Goal: Transaction & Acquisition: Purchase product/service

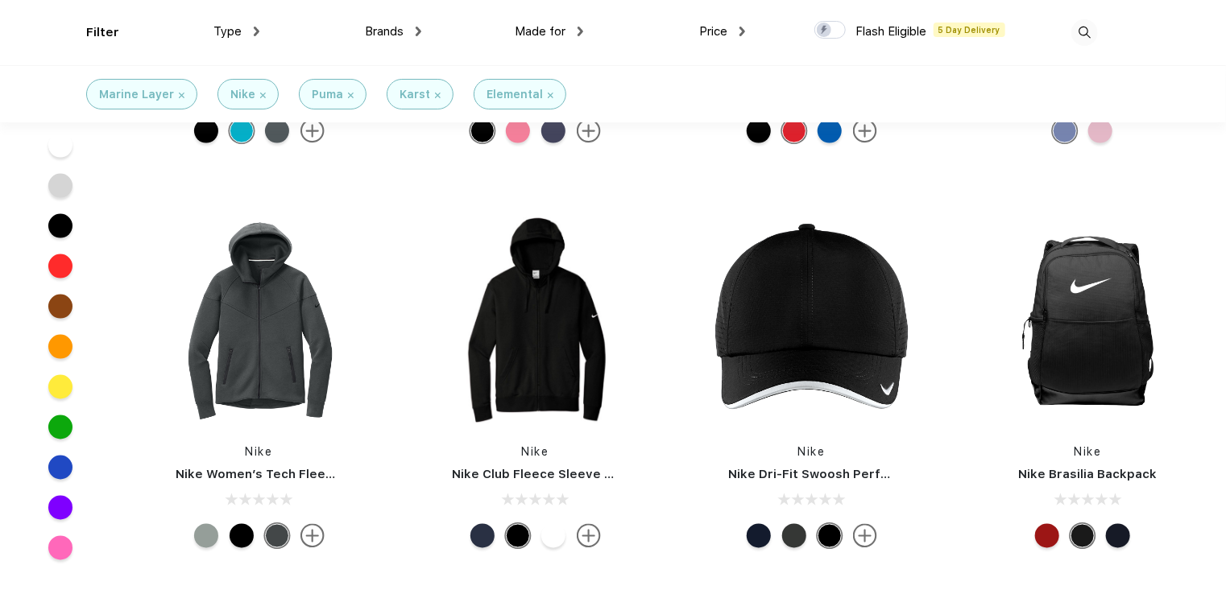
scroll to position [1128, 0]
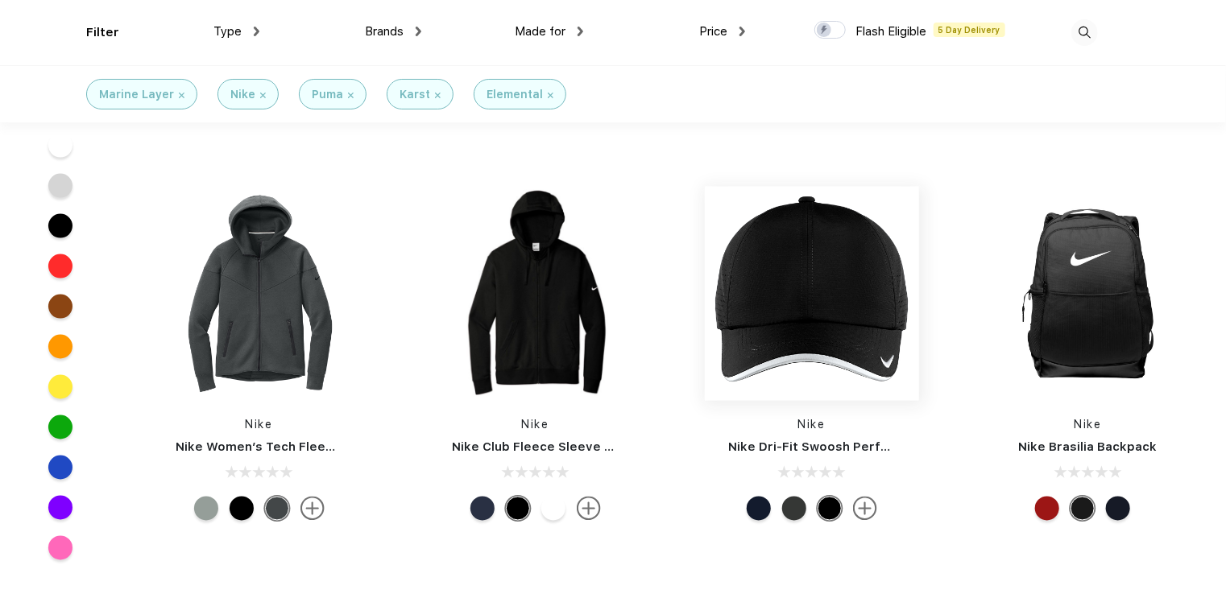
click at [820, 325] on img at bounding box center [812, 294] width 214 height 214
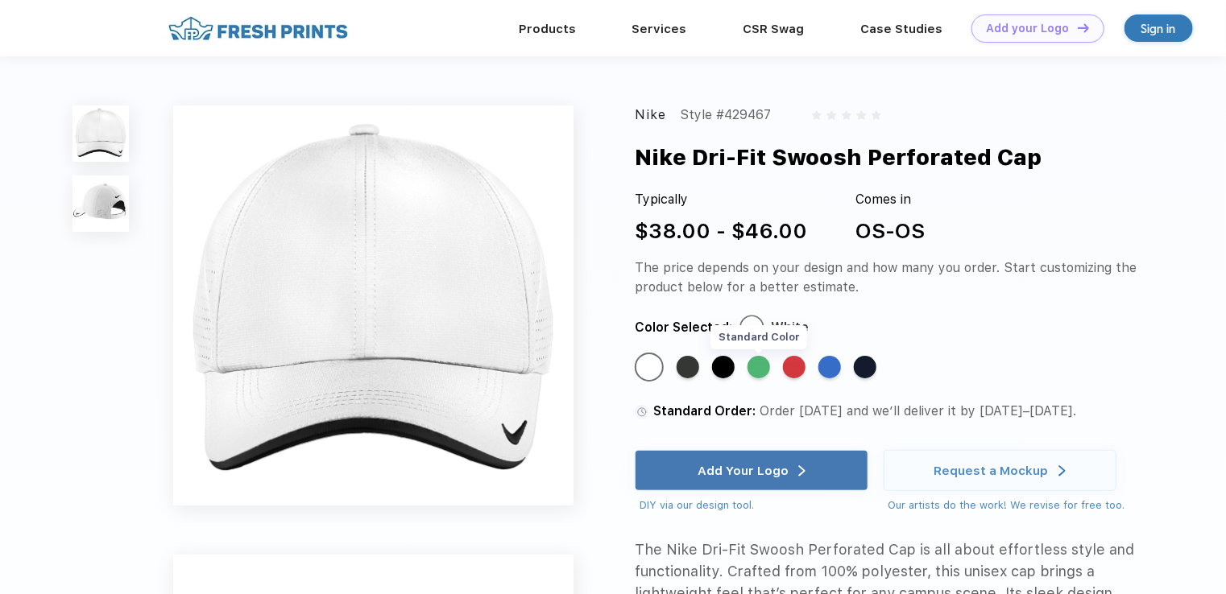
click at [764, 363] on div "Standard Color" at bounding box center [758, 367] width 23 height 23
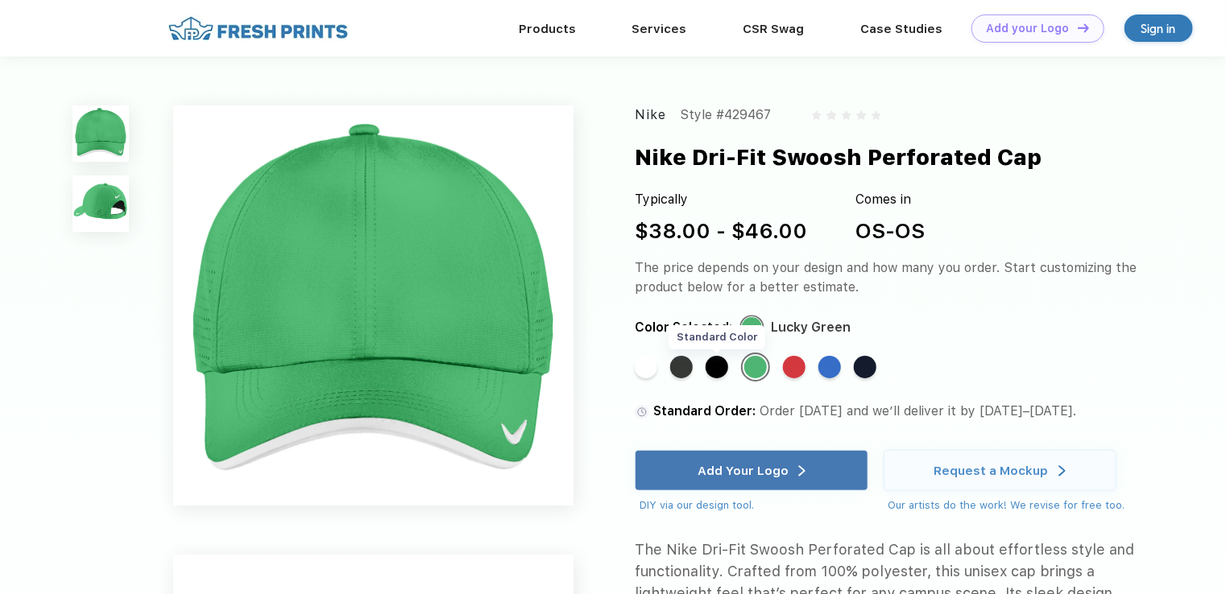
click at [714, 366] on div "Standard Color" at bounding box center [717, 367] width 23 height 23
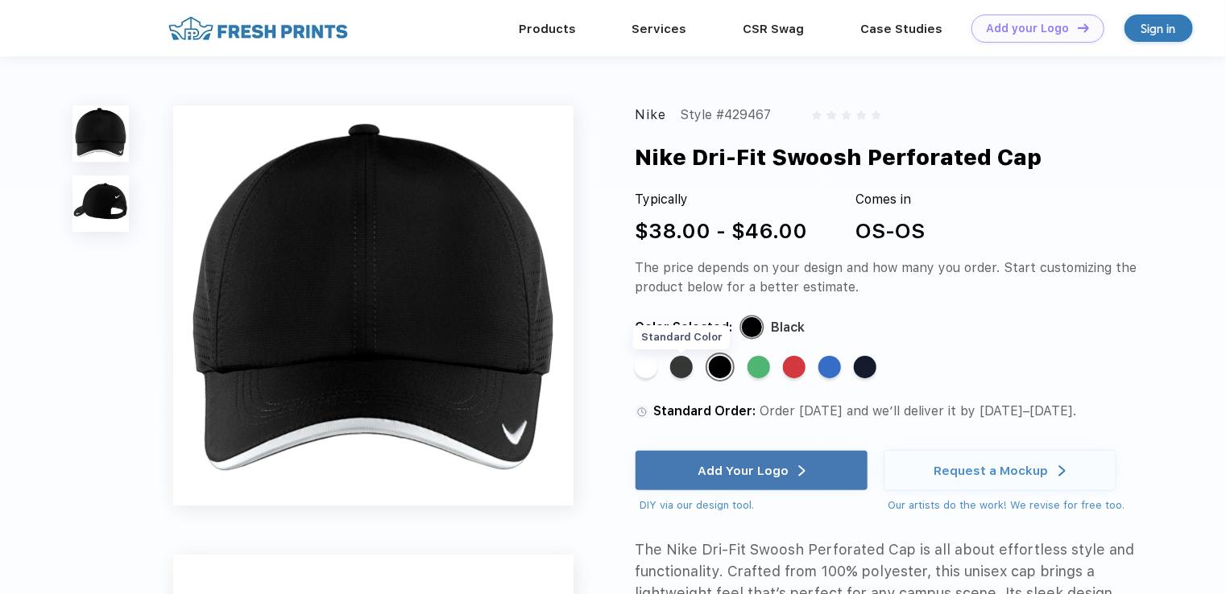
click at [683, 369] on div "Standard Color" at bounding box center [681, 367] width 23 height 23
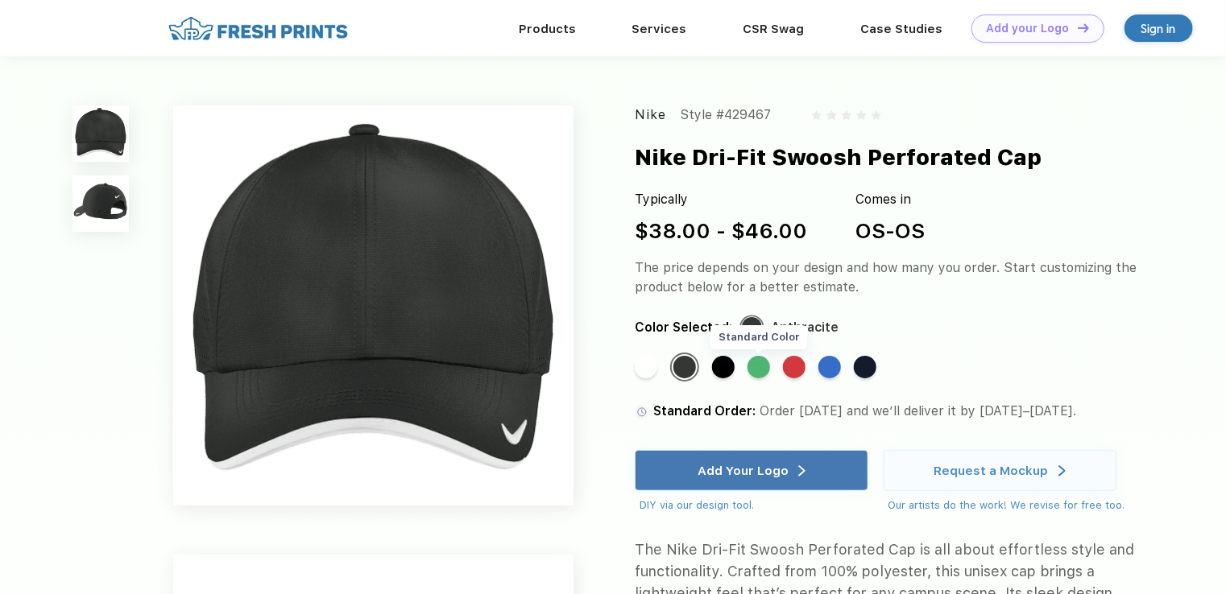
click at [757, 366] on div "Standard Color" at bounding box center [758, 367] width 23 height 23
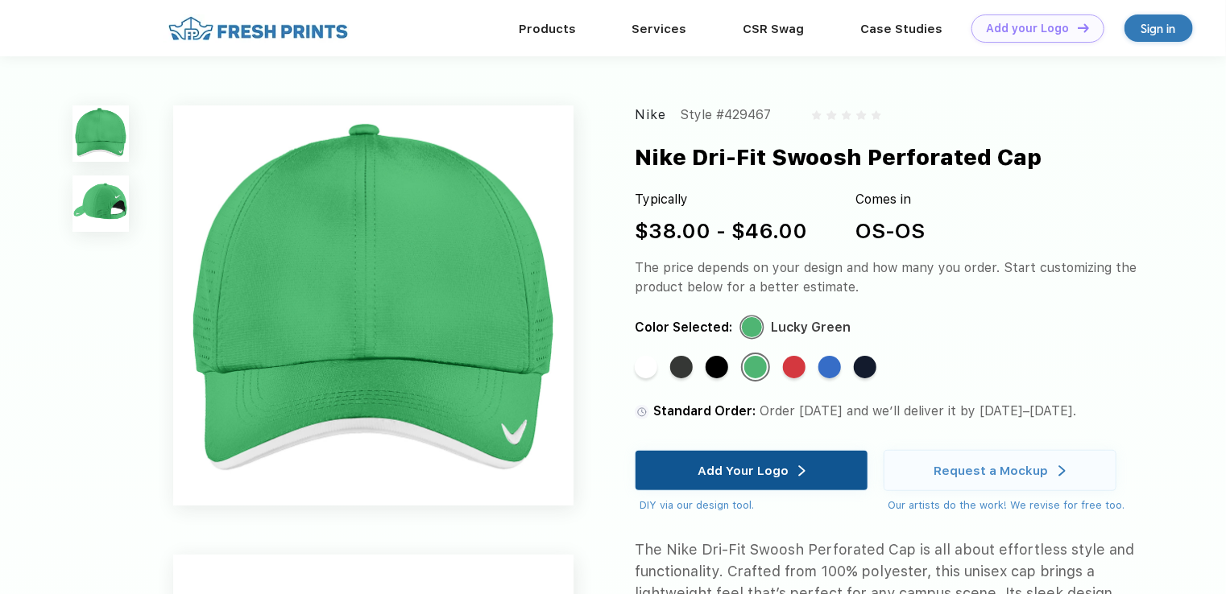
click at [763, 455] on div "Add Your Logo" at bounding box center [751, 470] width 108 height 39
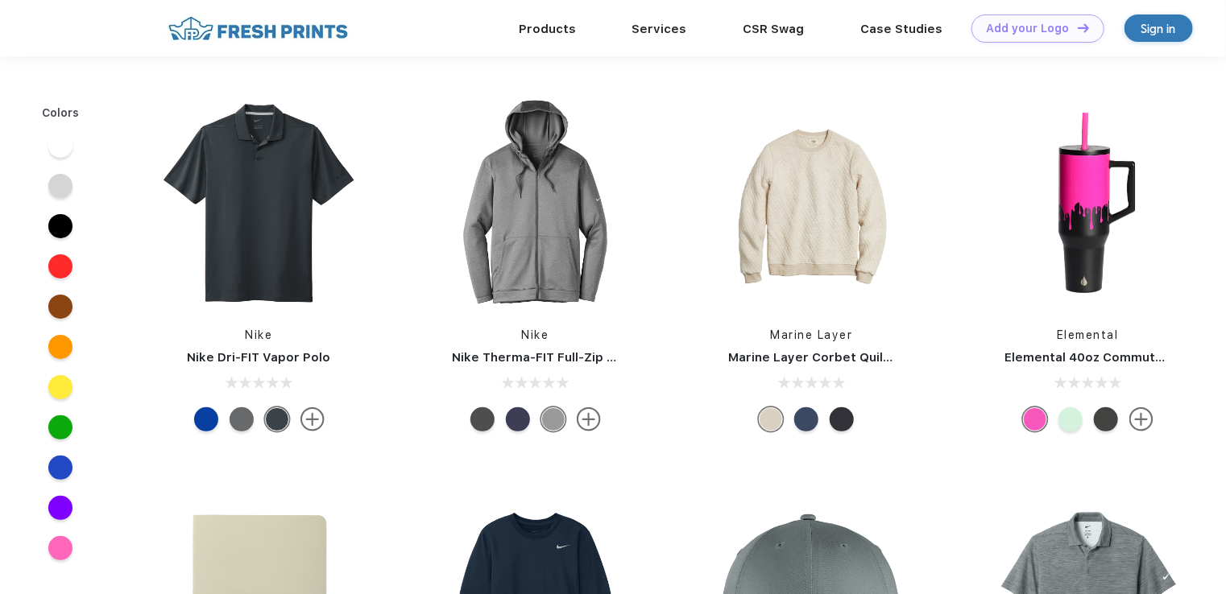
scroll to position [723, 0]
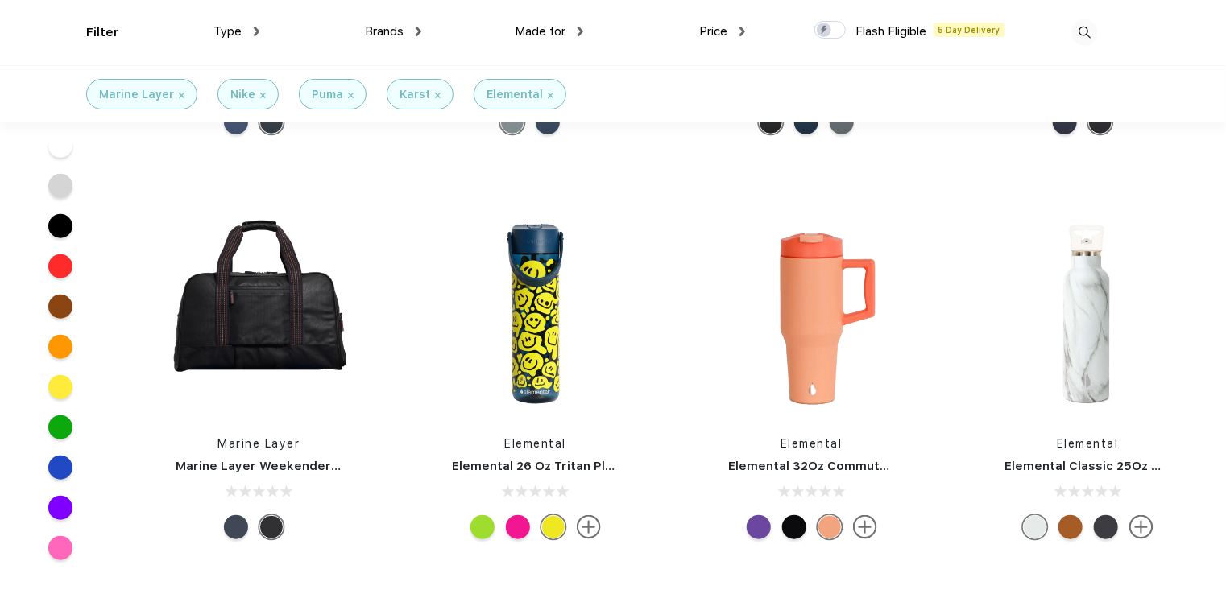
scroll to position [3624, 0]
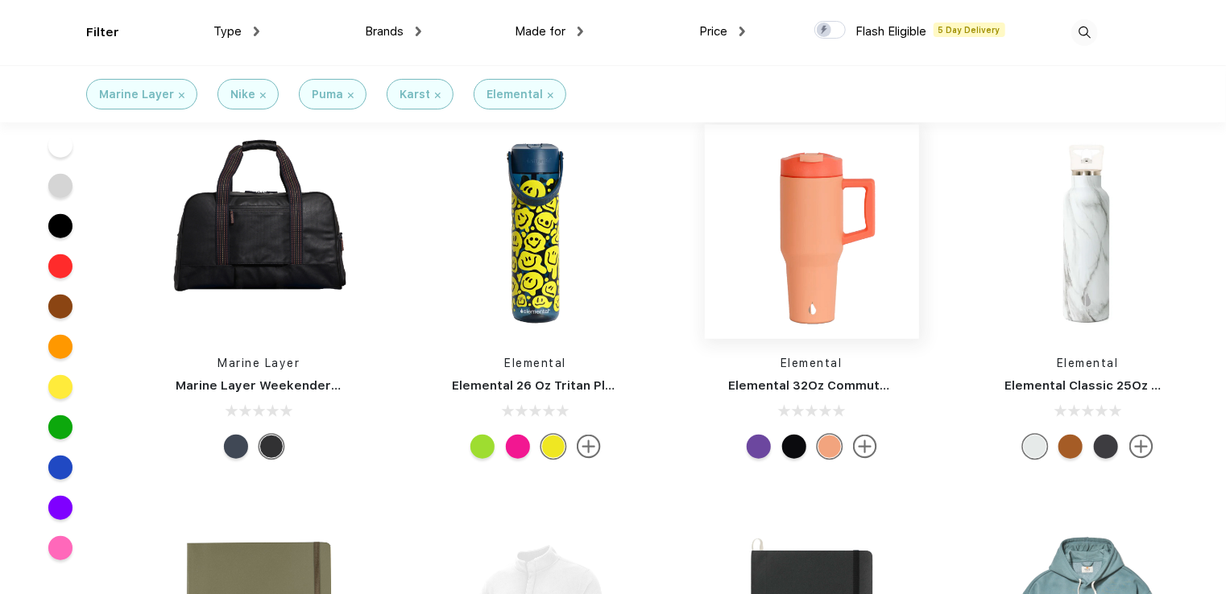
click at [816, 283] on img at bounding box center [812, 232] width 214 height 214
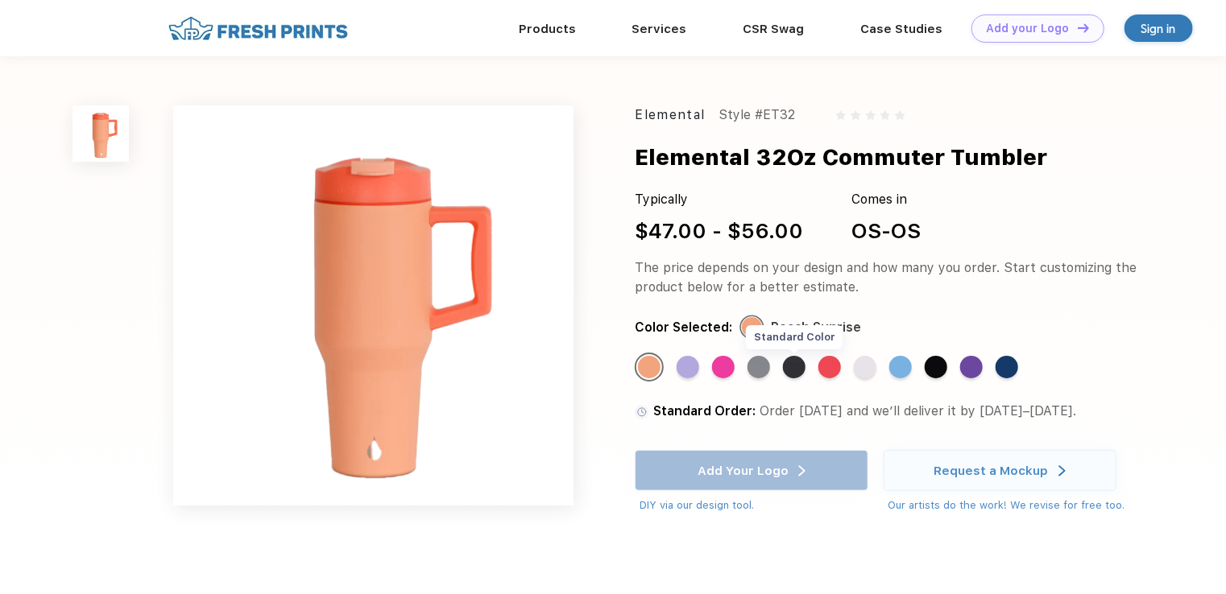
click at [793, 367] on div "Standard Color" at bounding box center [794, 367] width 23 height 23
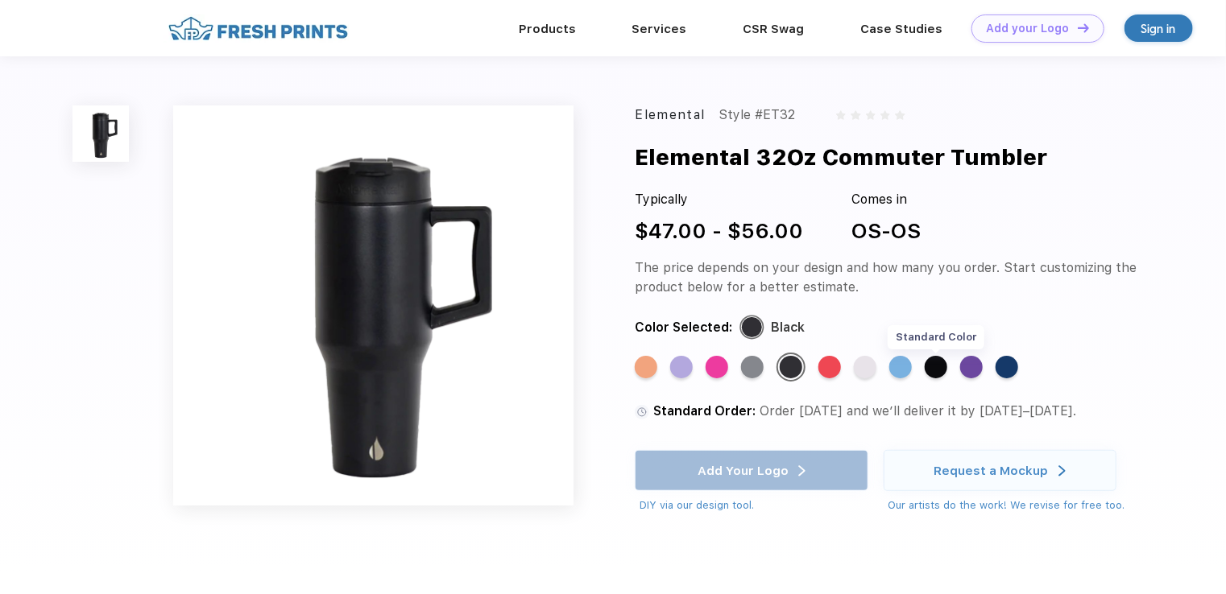
click at [933, 366] on div "Standard Color" at bounding box center [936, 367] width 23 height 23
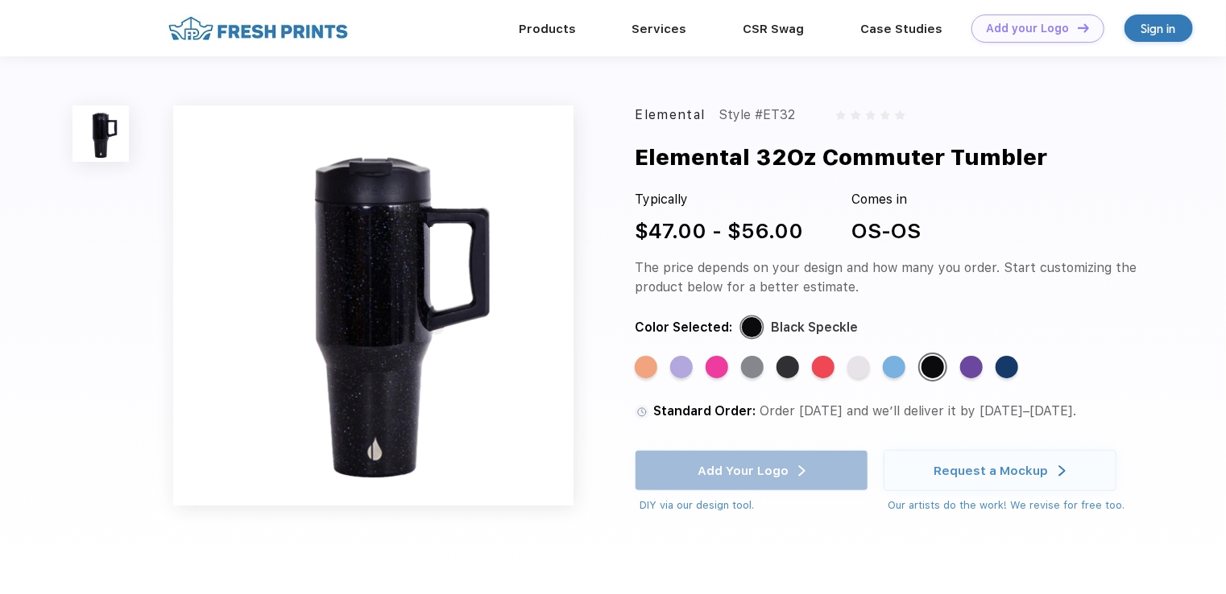
click at [704, 372] on div "Standard Color Standard Color Standard Color Standard Color Standard Color Stan…" at bounding box center [872, 374] width 475 height 42
click at [712, 371] on div "Standard Color" at bounding box center [717, 367] width 23 height 23
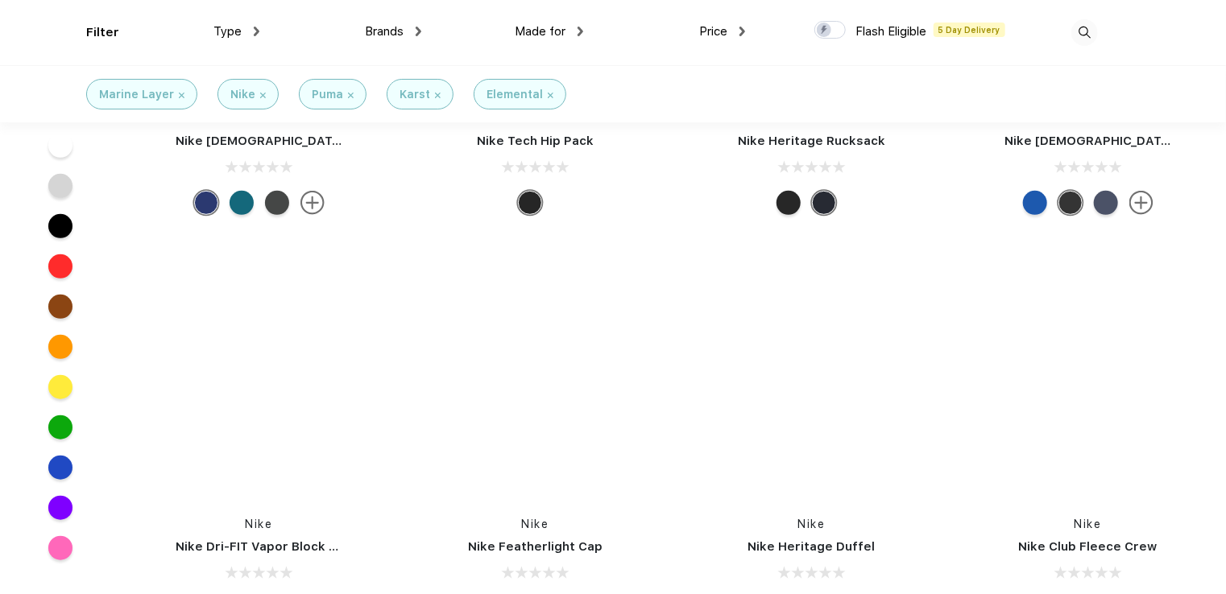
scroll to position [9579, 0]
